Goal: Find specific page/section: Find specific page/section

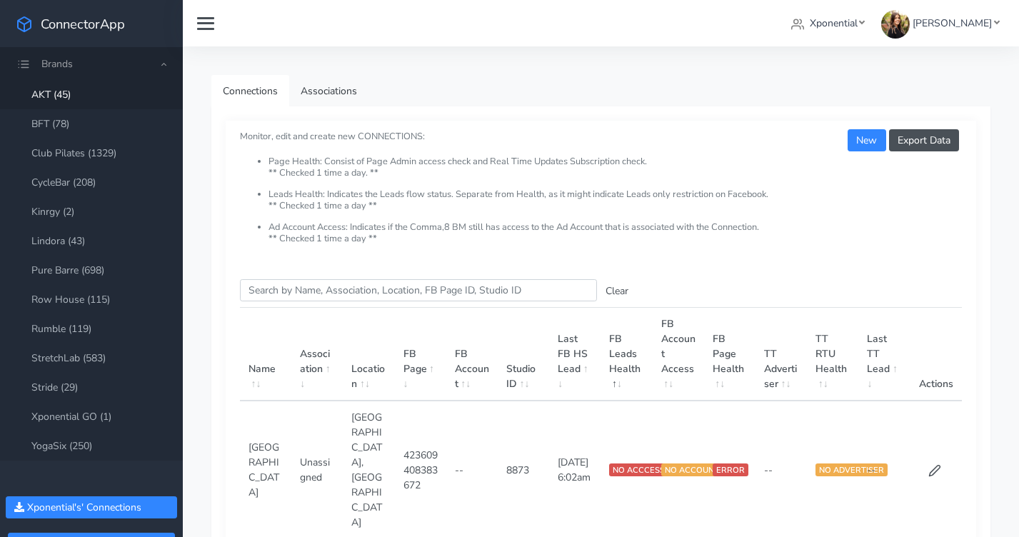
click at [101, 66] on span "Brands" at bounding box center [91, 63] width 183 height 33
click at [160, 62] on span "Brands" at bounding box center [91, 63] width 183 height 33
click at [840, 26] on span "Xponential" at bounding box center [834, 23] width 48 height 14
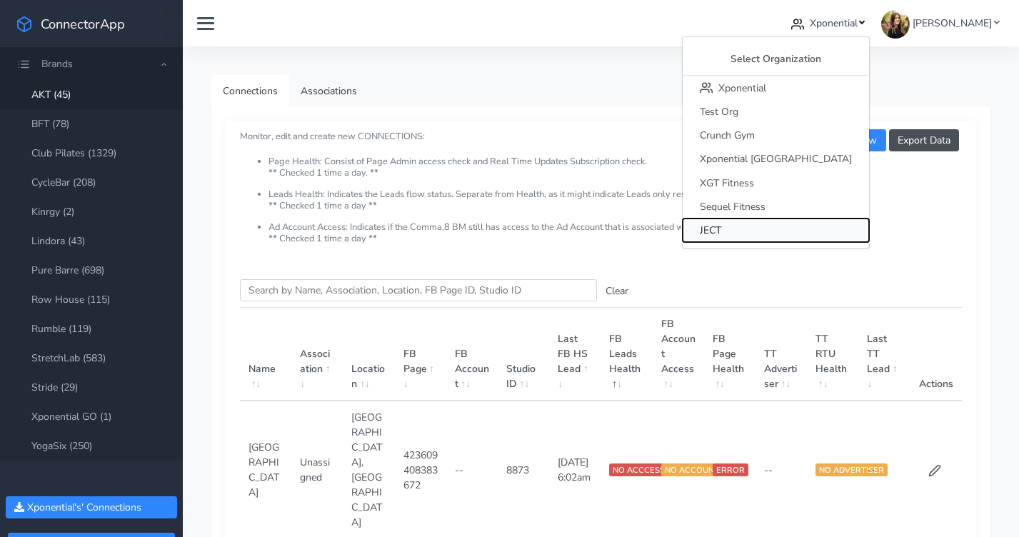
click at [800, 226] on button "JECT" at bounding box center [776, 231] width 186 height 24
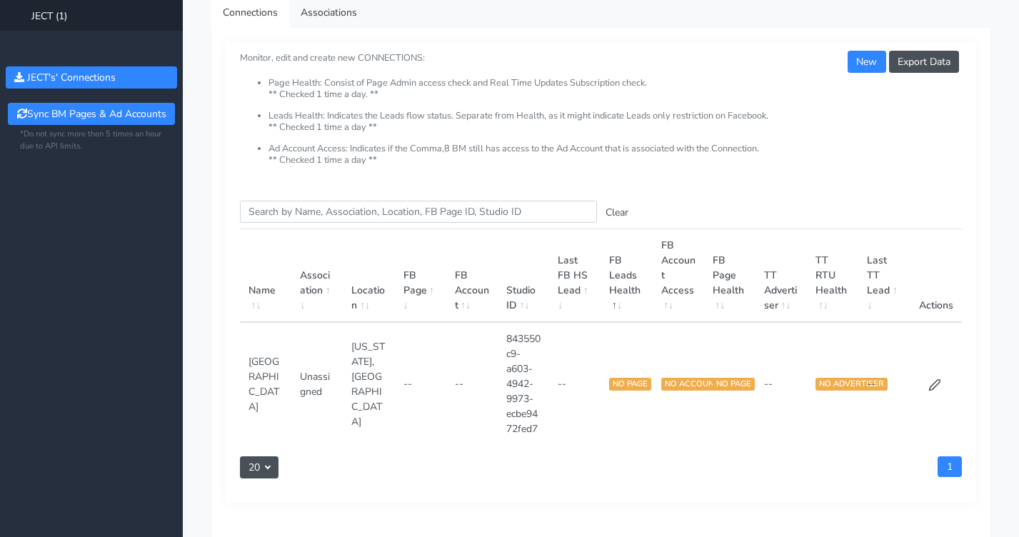
scroll to position [81, 0]
